Goal: Information Seeking & Learning: Learn about a topic

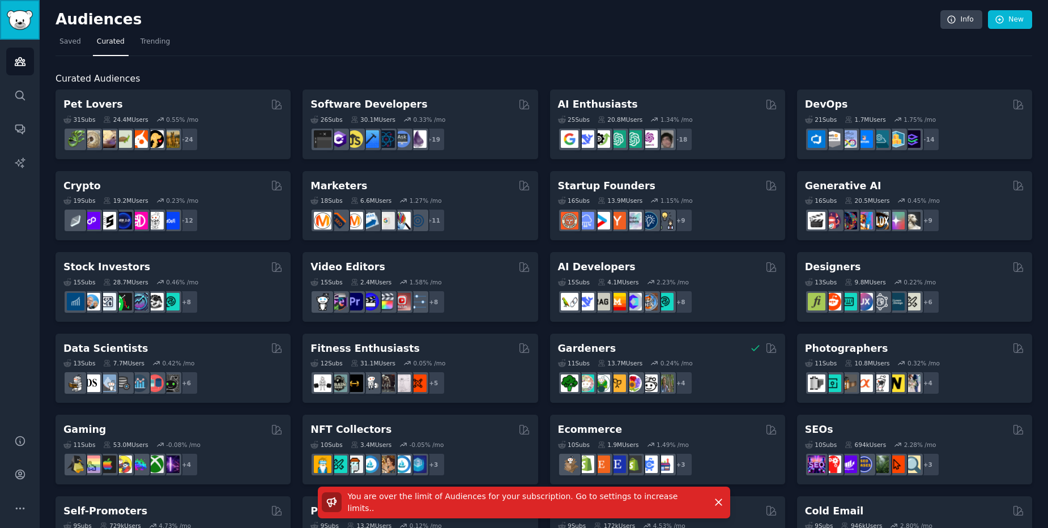
click at [30, 26] on img "Sidebar" at bounding box center [20, 20] width 26 height 20
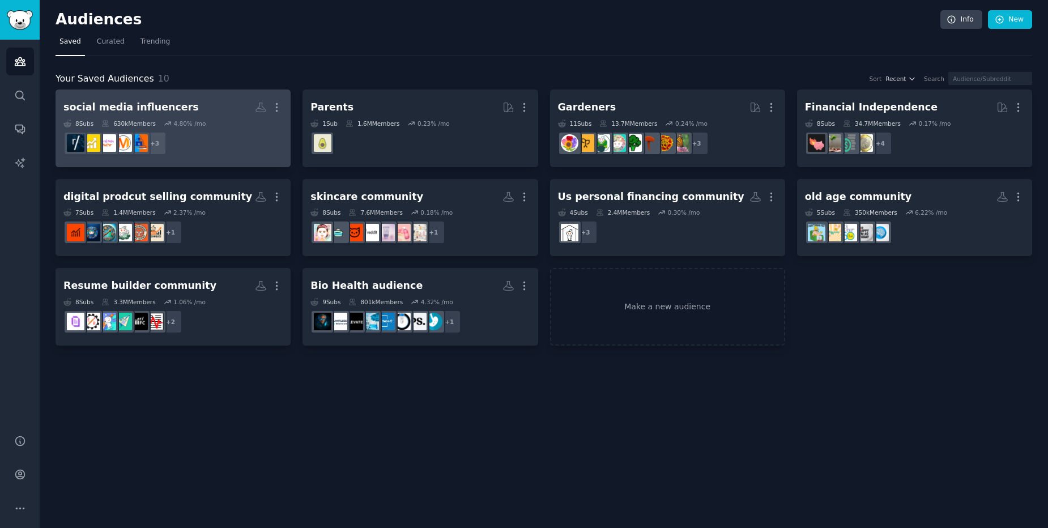
click at [224, 112] on h2 "social media influencers More" at bounding box center [172, 107] width 219 height 20
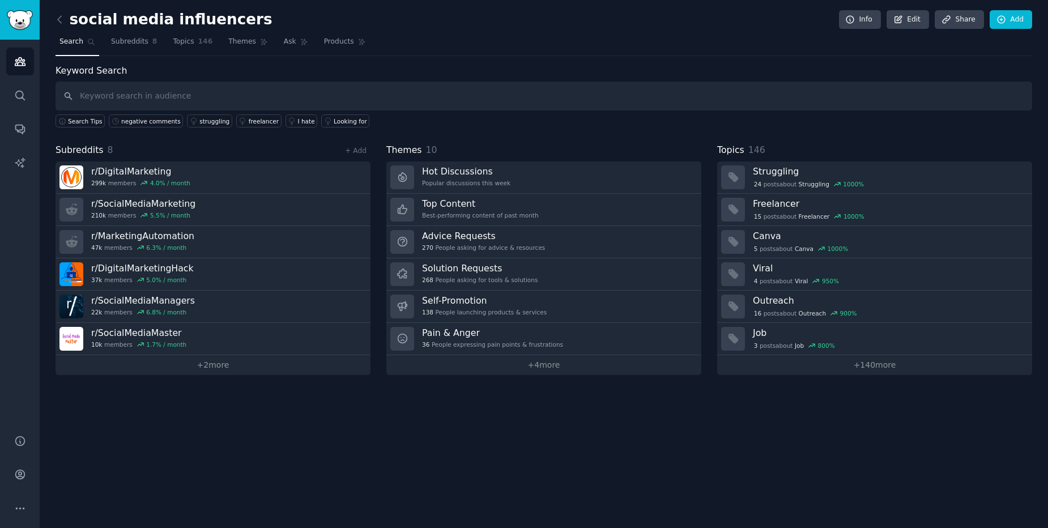
click at [148, 106] on input "text" at bounding box center [544, 96] width 977 height 29
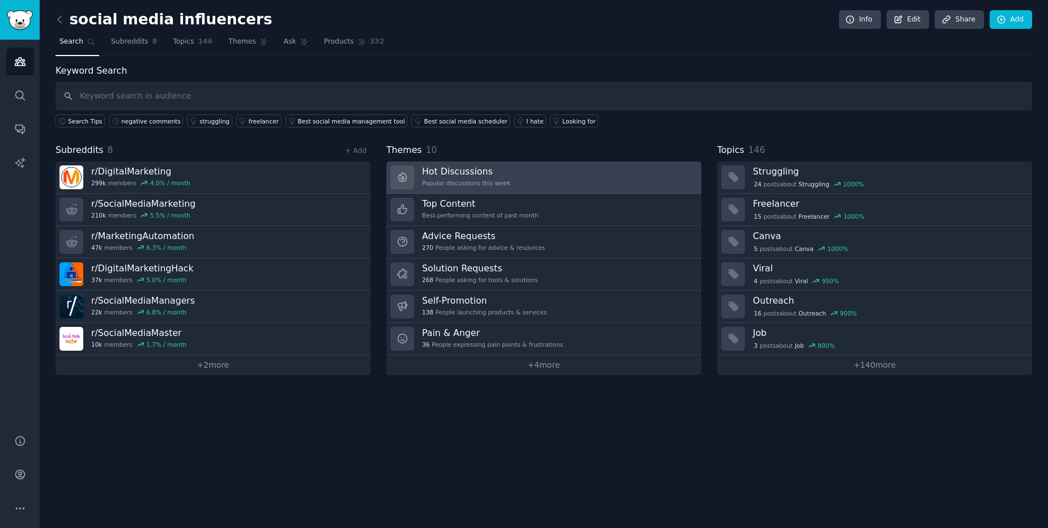
click at [498, 172] on h3 "Hot Discussions" at bounding box center [466, 171] width 88 height 12
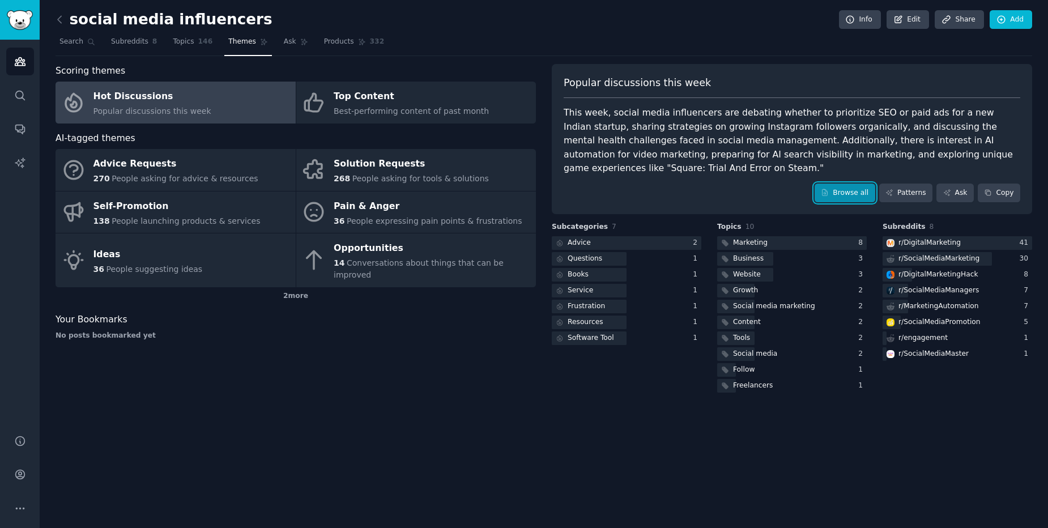
click at [861, 184] on link "Browse all" at bounding box center [845, 193] width 61 height 19
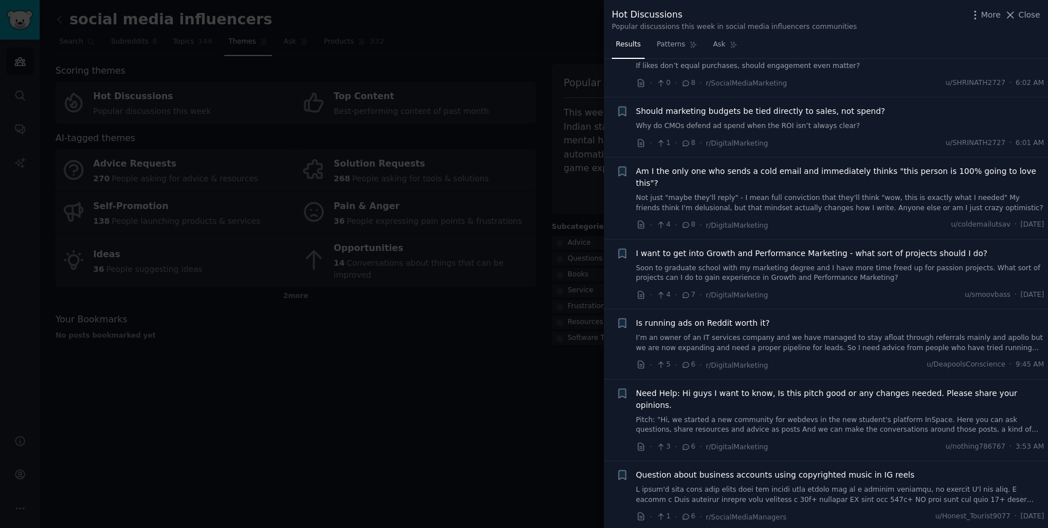
scroll to position [1020, 0]
click at [402, 60] on div at bounding box center [524, 264] width 1048 height 528
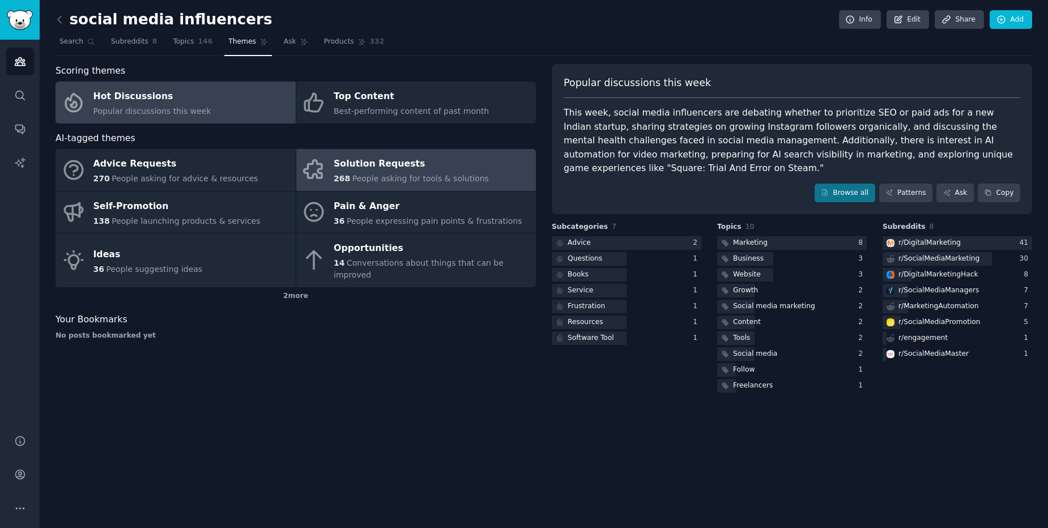
click at [423, 185] on link "Solution Requests 268 People asking for tools & solutions" at bounding box center [416, 170] width 240 height 42
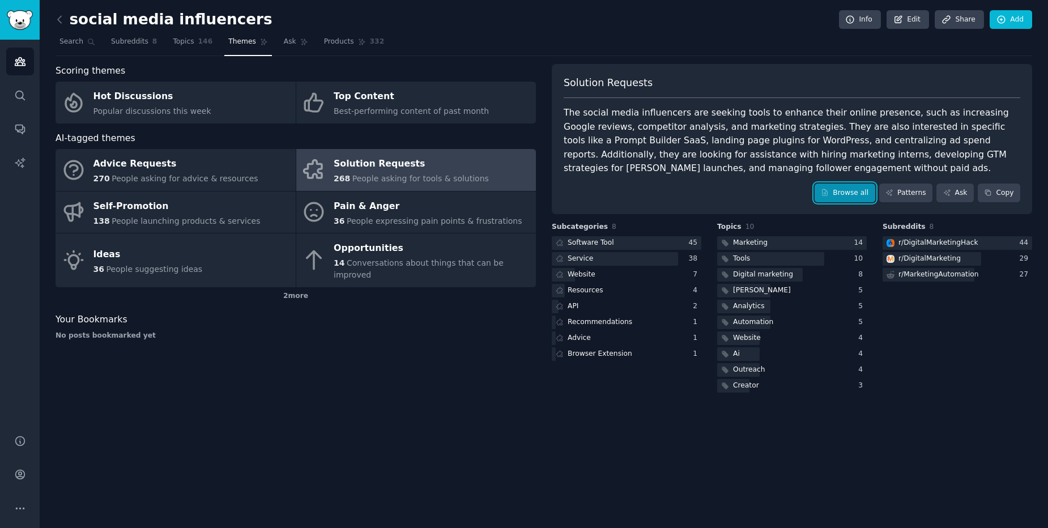
click at [857, 196] on link "Browse all" at bounding box center [845, 193] width 61 height 19
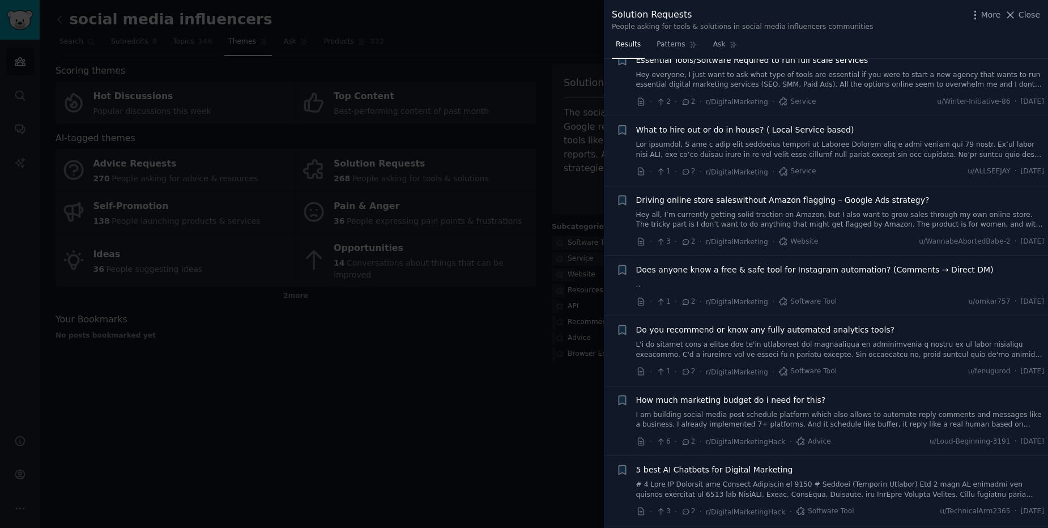
scroll to position [2040, 0]
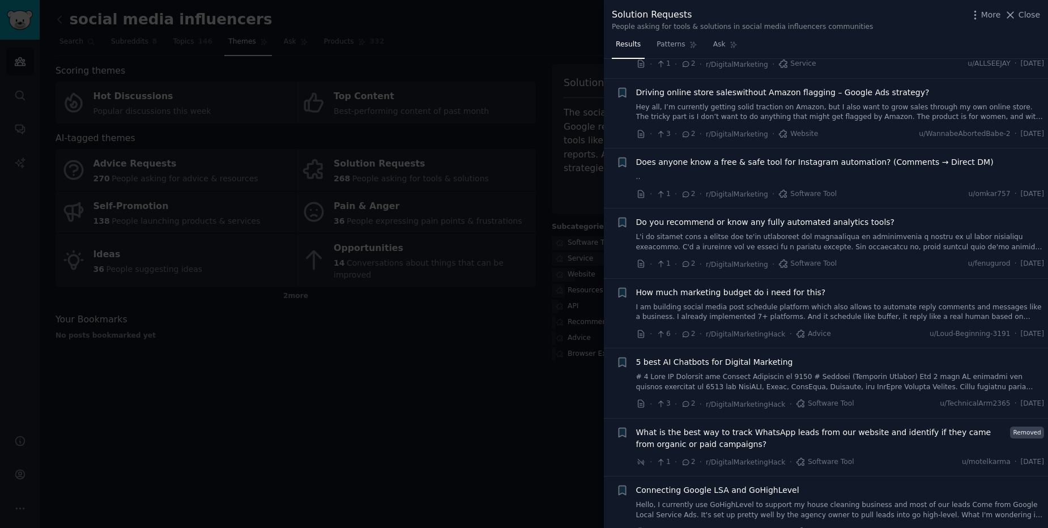
click at [478, 123] on div at bounding box center [524, 264] width 1048 height 528
